Goal: Find specific page/section: Find specific page/section

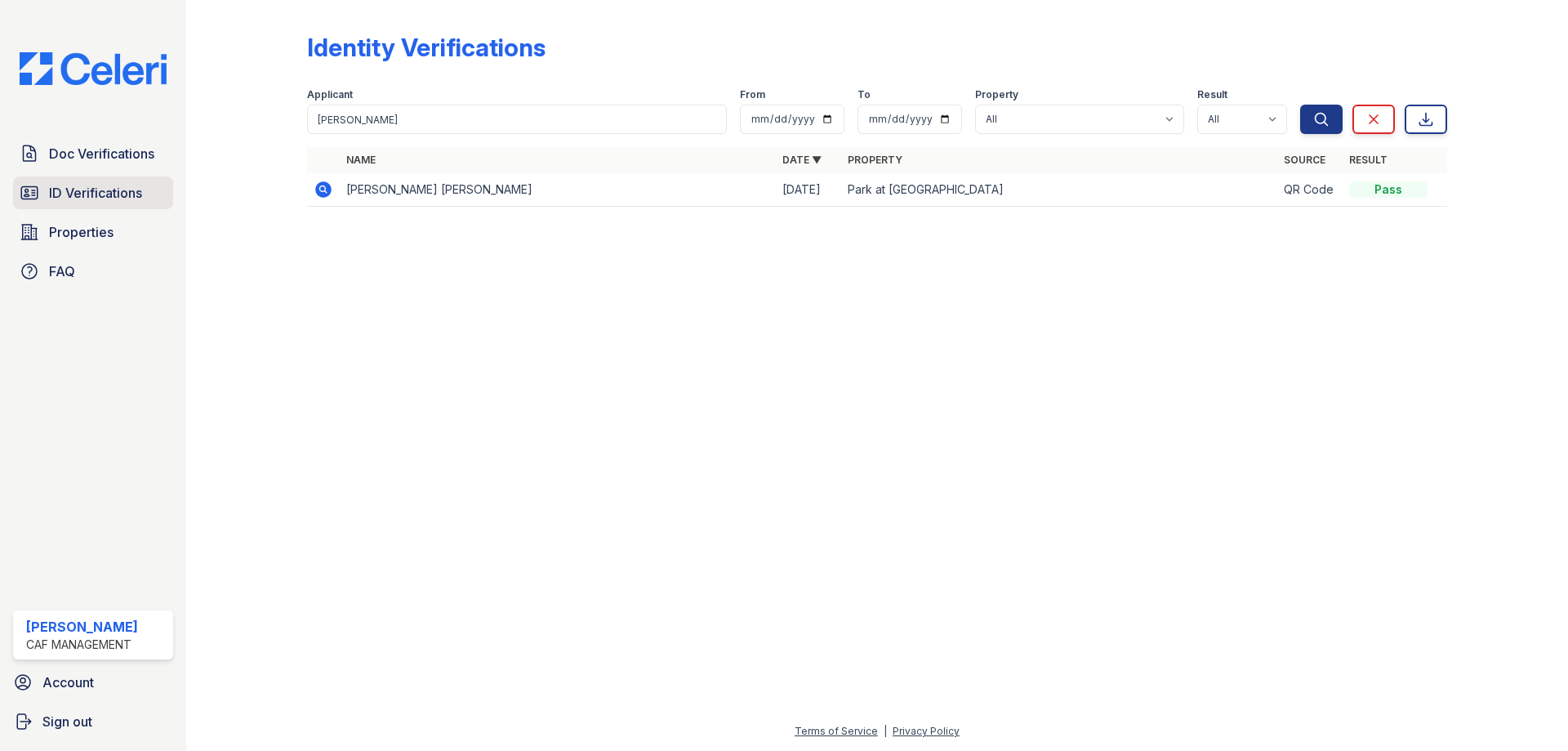
click at [75, 185] on span "ID Verifications" at bounding box center [95, 193] width 93 height 20
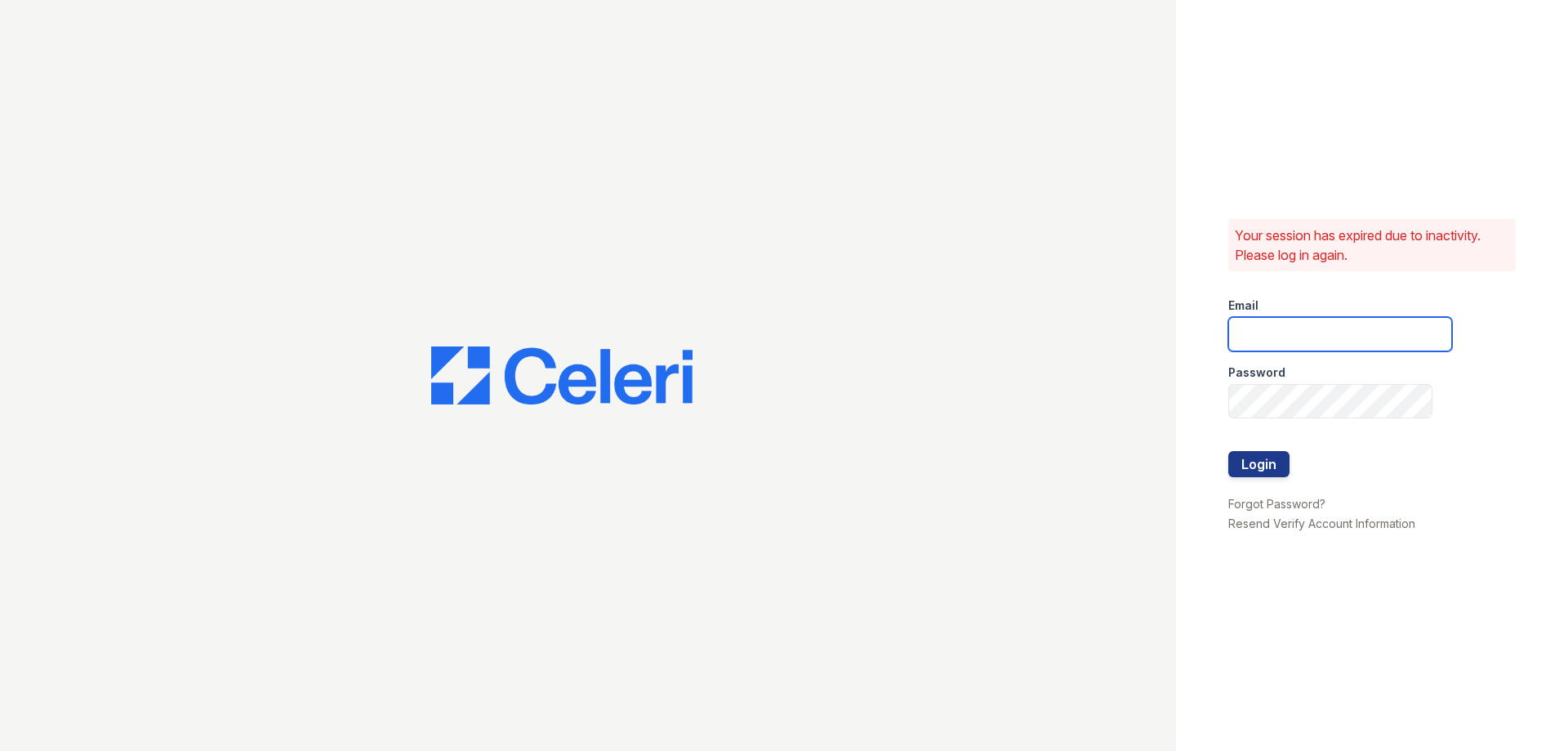
type input "walnutcreek.pm@cafmanagement.com"
click at [1251, 475] on button "Login" at bounding box center [1258, 464] width 61 height 26
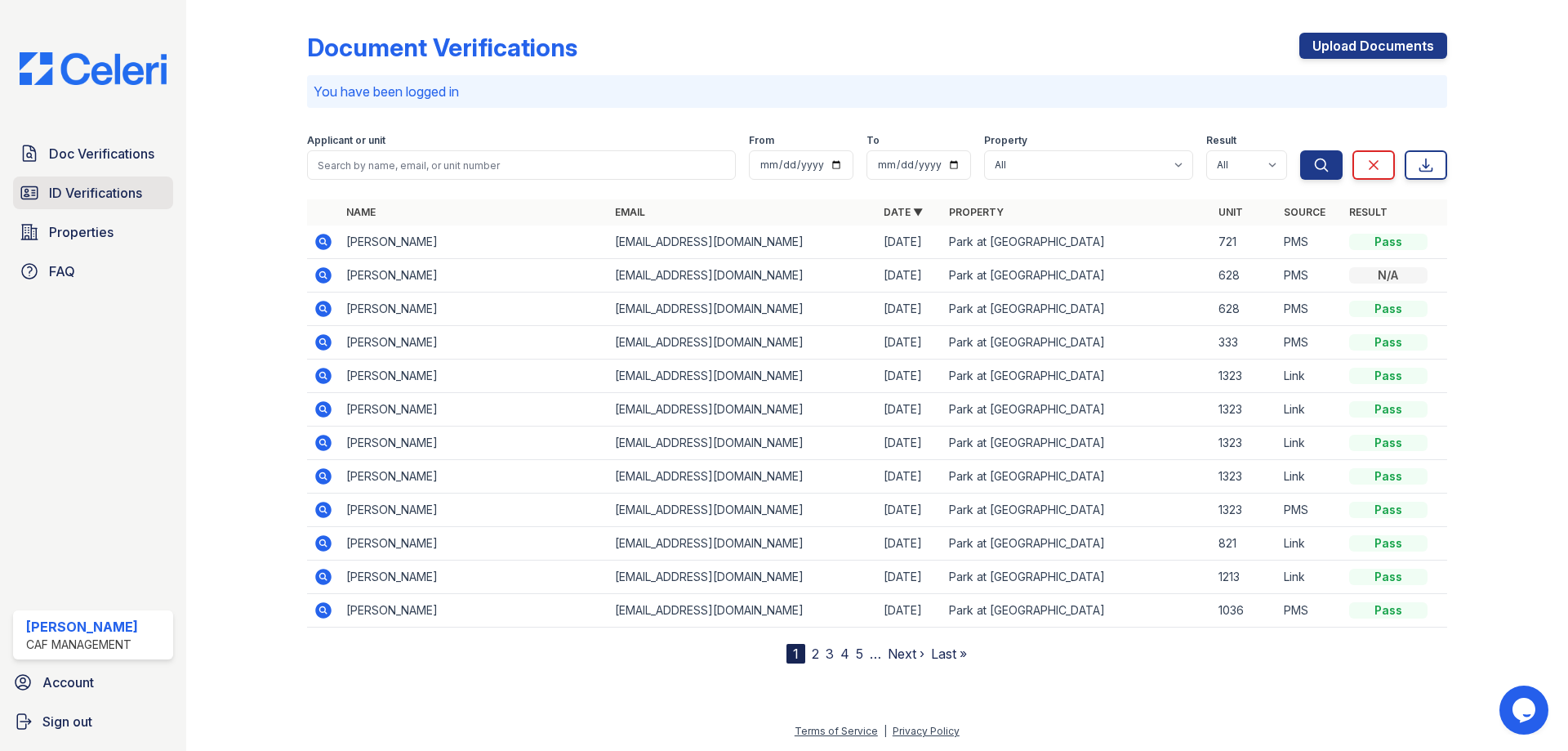
click at [95, 190] on span "ID Verifications" at bounding box center [95, 193] width 93 height 20
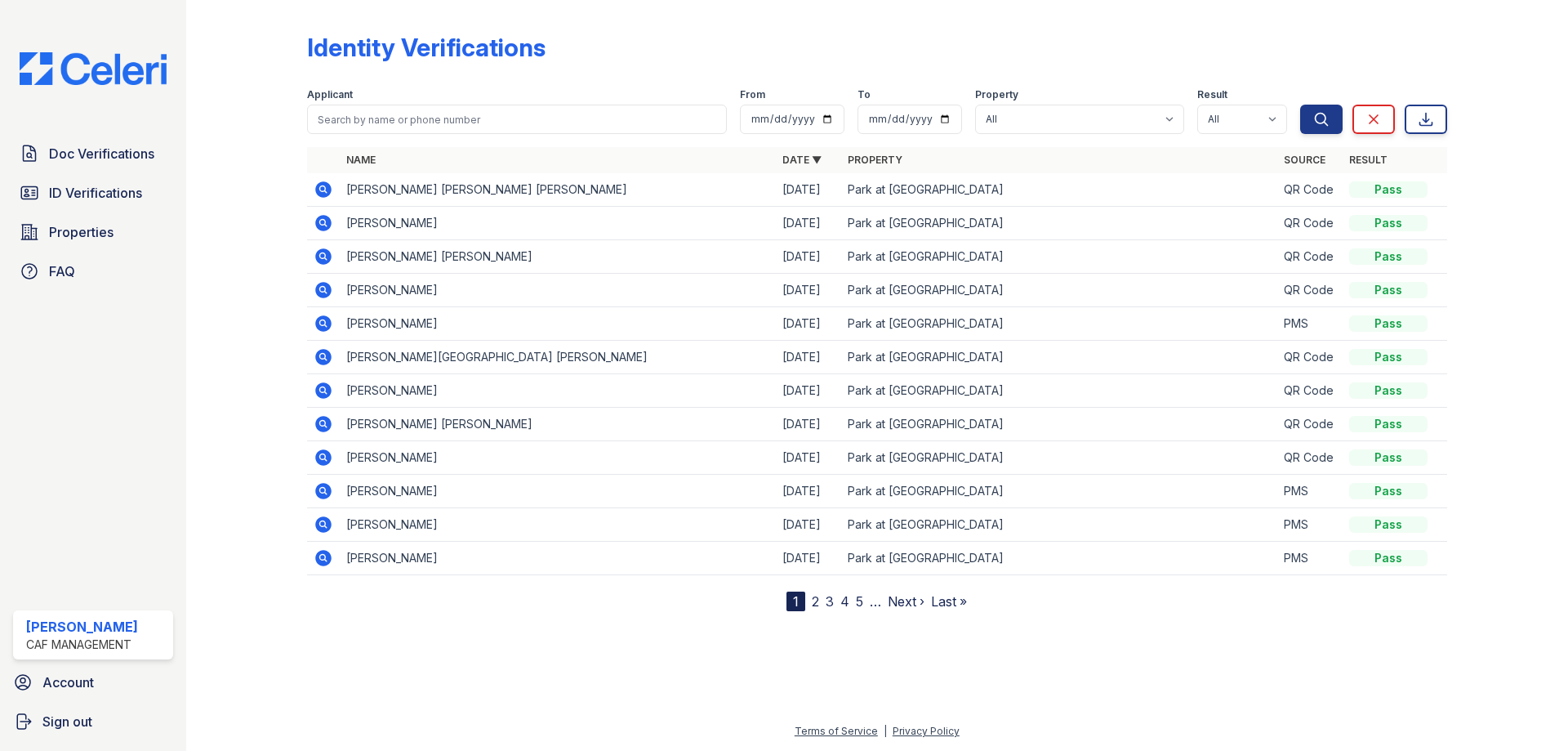
click at [95, 190] on span "ID Verifications" at bounding box center [95, 193] width 93 height 20
click at [140, 195] on span "ID Verifications" at bounding box center [95, 193] width 93 height 20
